Goal: Browse casually

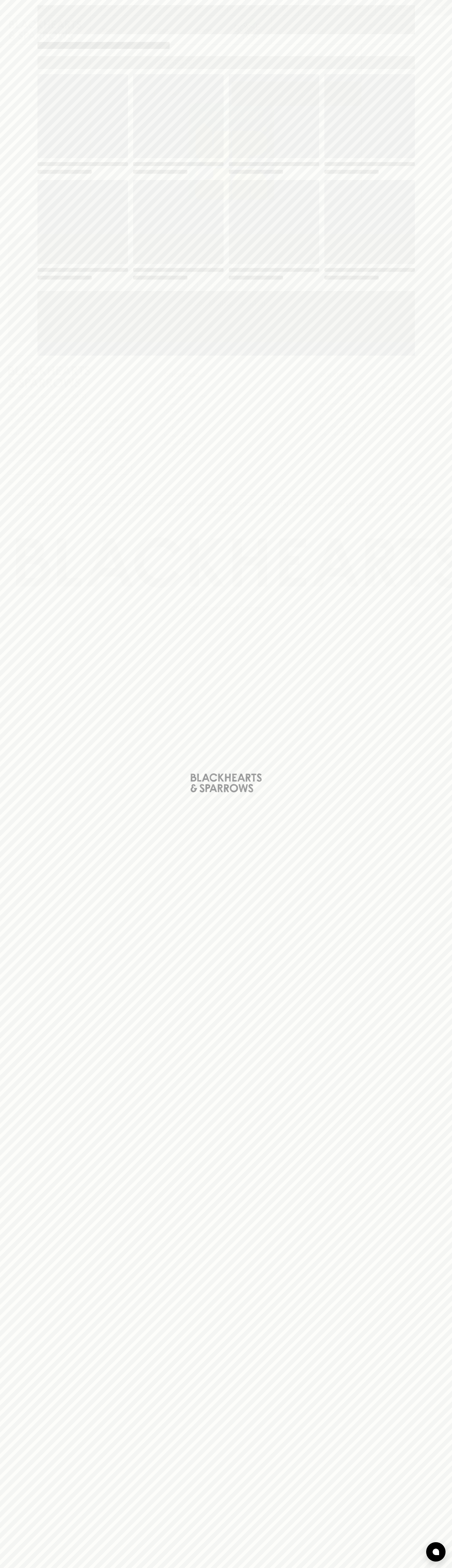
click at [307, 194] on span "Loading" at bounding box center [274, 222] width 90 height 84
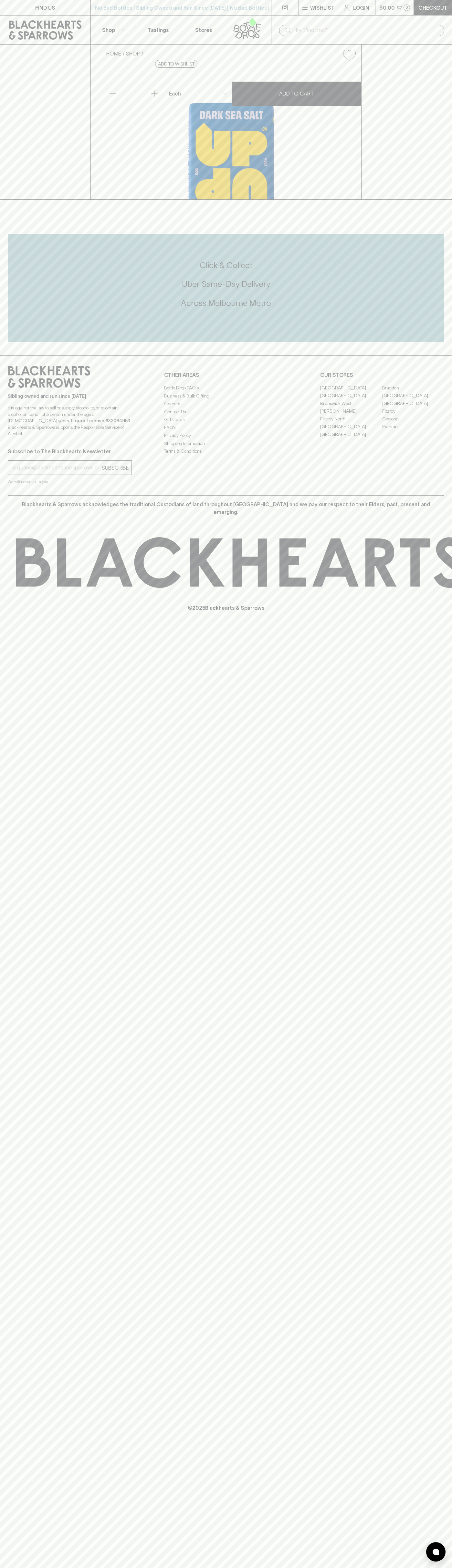
click at [447, 628] on div "© 2025 Blackhearts & Sparrows" at bounding box center [226, 574] width 452 height 107
click at [410, 1567] on html "FIND US | No Bad Bottles | Sibling Owned and Run Since [DATE] | No Bad Bottles …" at bounding box center [226, 784] width 452 height 1568
click at [4, 850] on div "FIND US | No Bad Bottles | Sibling Owned and Run Since [DATE] | No Bad Bottles …" at bounding box center [226, 784] width 452 height 1568
